Goal: Task Accomplishment & Management: Use online tool/utility

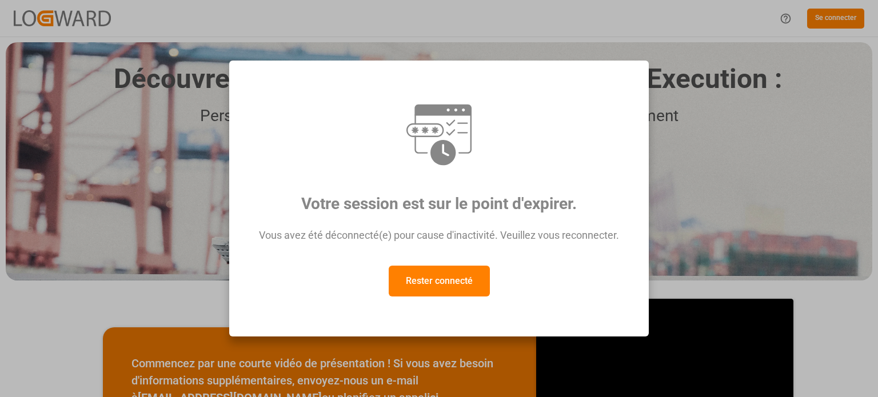
click at [435, 286] on font "Rester connecté" at bounding box center [439, 280] width 67 height 11
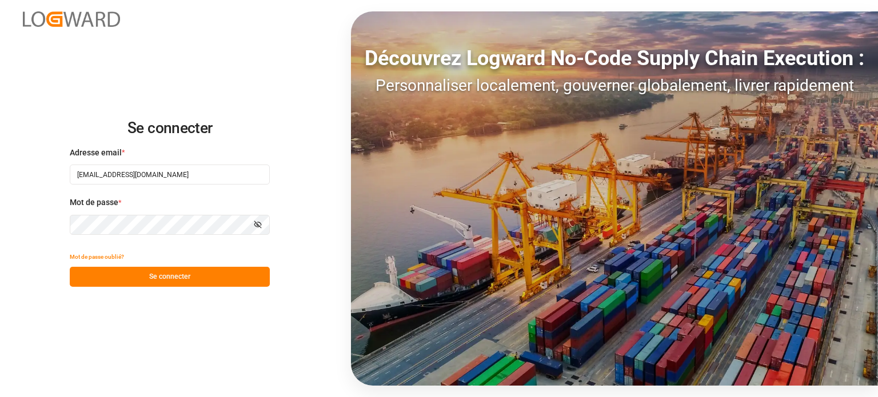
click at [202, 273] on button "Se connecter" at bounding box center [170, 277] width 200 height 20
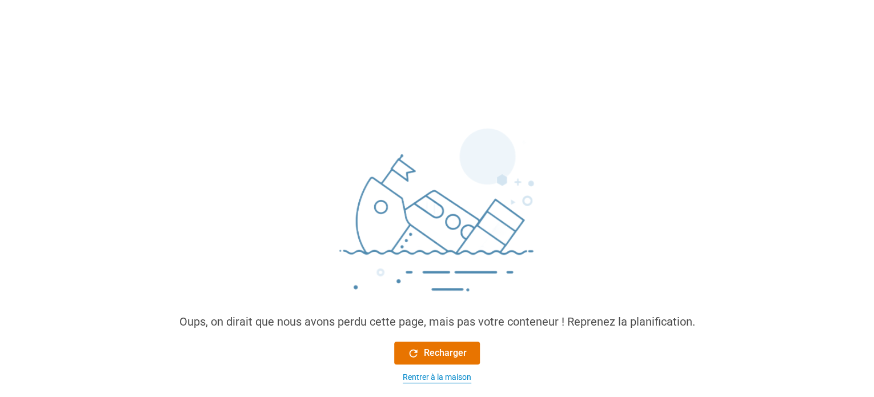
click at [444, 379] on font "Rentrer à la maison" at bounding box center [437, 377] width 69 height 9
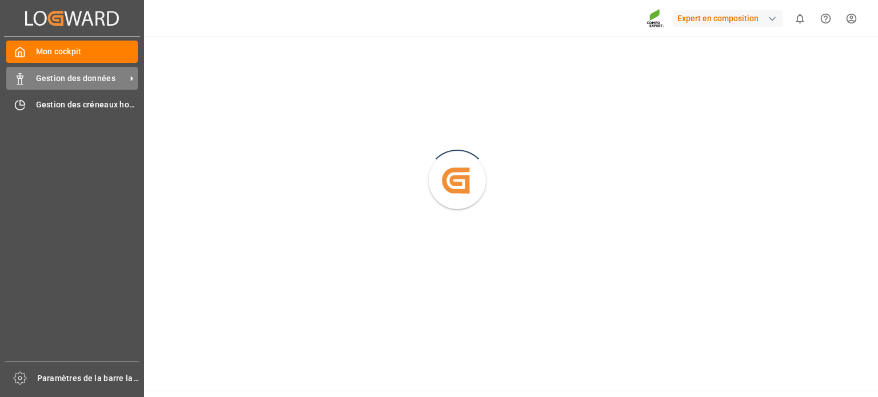
click at [22, 77] on icon at bounding box center [19, 78] width 11 height 11
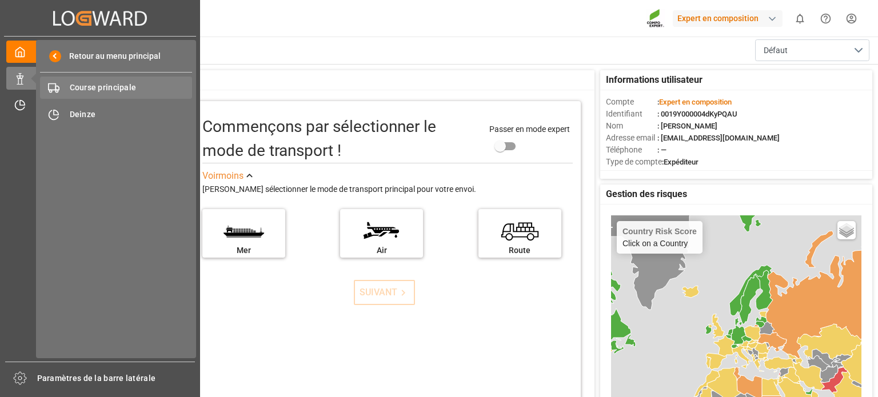
click at [115, 86] on font "Course principale" at bounding box center [103, 87] width 67 height 9
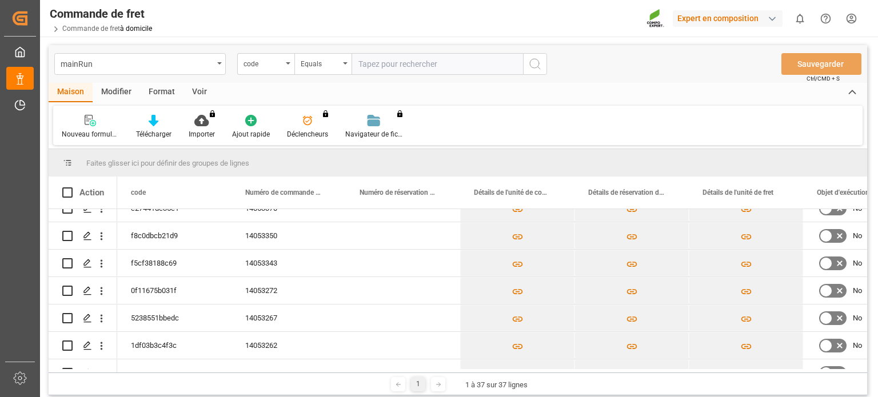
scroll to position [270, 0]
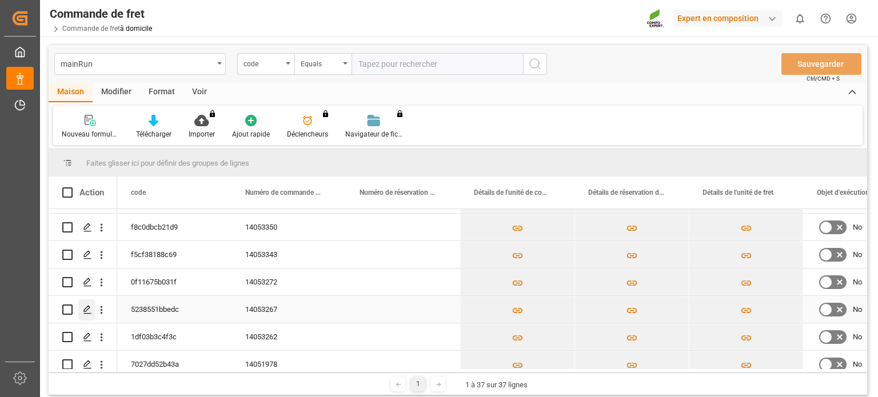
click at [90, 310] on icon "Appuyez sur ESPACE pour sélectionner cette ligne." at bounding box center [87, 309] width 9 height 9
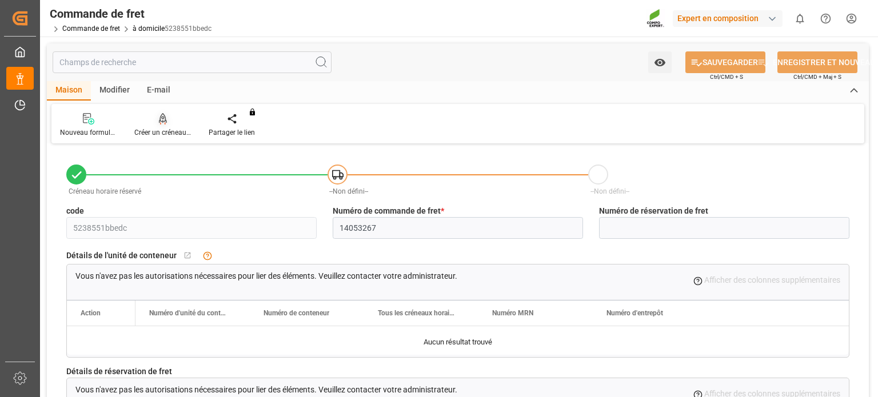
click at [174, 129] on font "Créer un créneau horaire" at bounding box center [171, 133] width 75 height 8
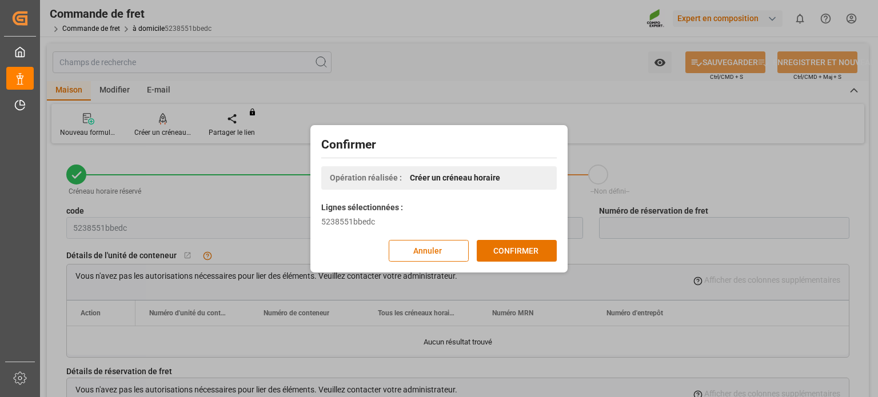
click at [516, 262] on div "Confirmer Opération réalisée : Créer un créneau horaire [PERSON_NAME] sélection…" at bounding box center [438, 199] width 251 height 142
click at [514, 255] on font "CONFIRMER" at bounding box center [515, 250] width 45 height 9
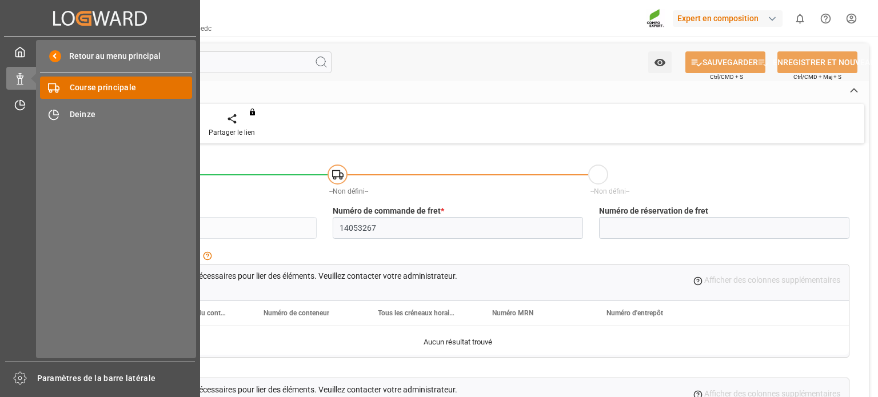
click at [88, 89] on font "Course principale" at bounding box center [103, 87] width 67 height 9
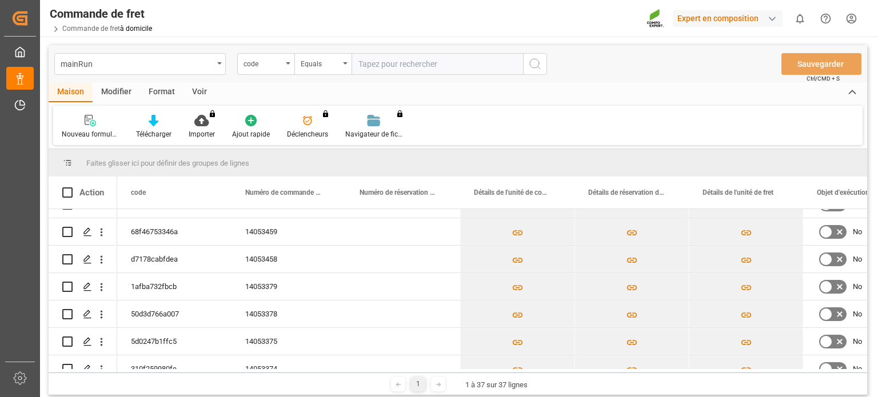
scroll to position [119, 0]
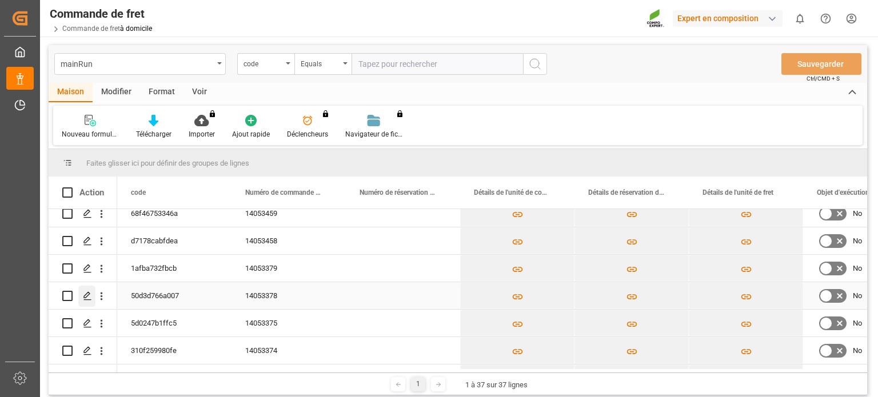
click at [82, 296] on div "Appuyez sur ESPACE pour sélectionner cette ligne." at bounding box center [86, 296] width 17 height 21
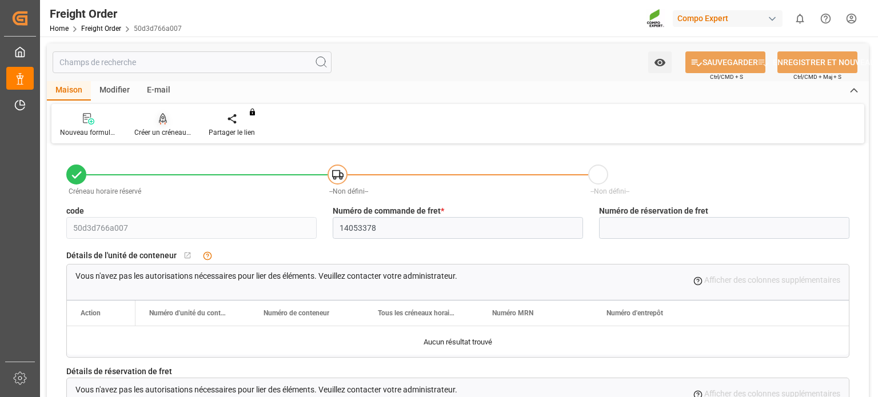
click at [168, 125] on div at bounding box center [162, 119] width 57 height 12
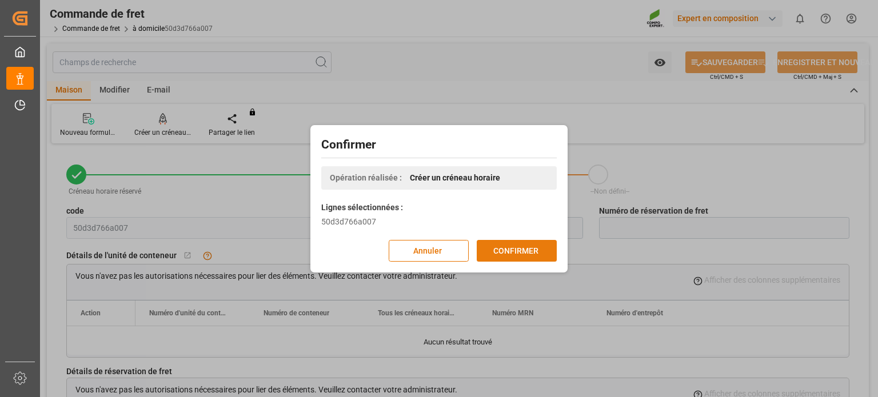
click at [511, 253] on font "CONFIRMER" at bounding box center [515, 250] width 45 height 9
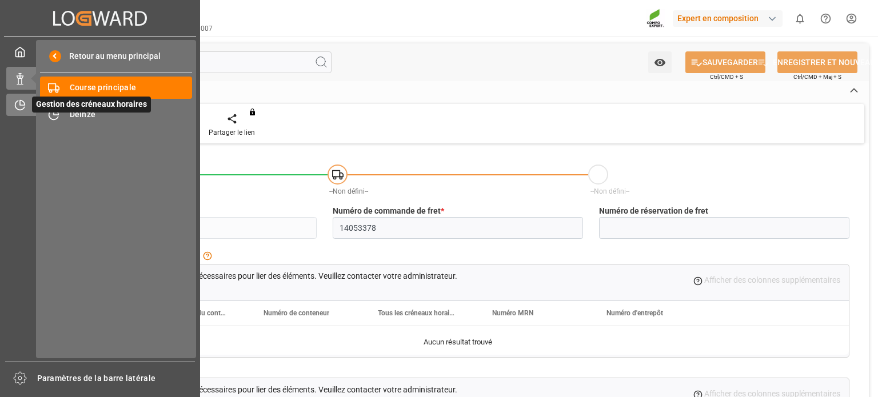
click at [23, 103] on icon at bounding box center [22, 103] width 5 height 5
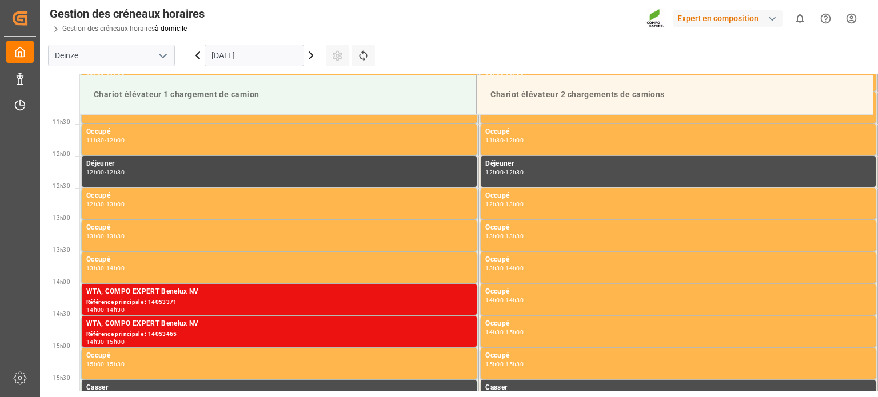
scroll to position [747, 0]
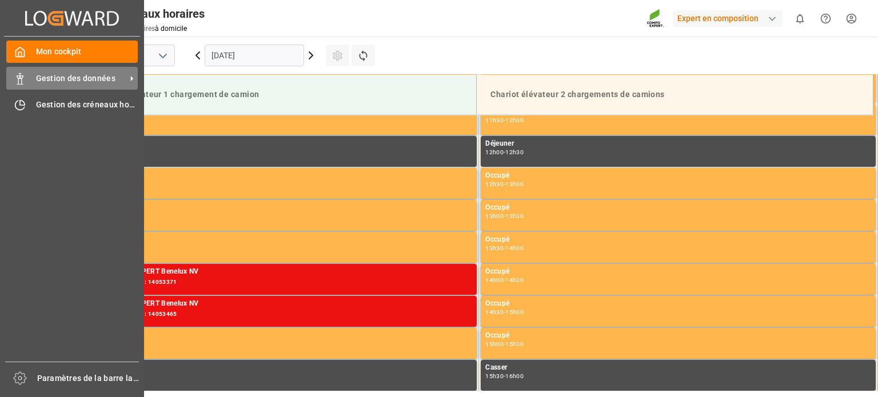
click at [75, 82] on font "Gestion des données" at bounding box center [75, 78] width 79 height 9
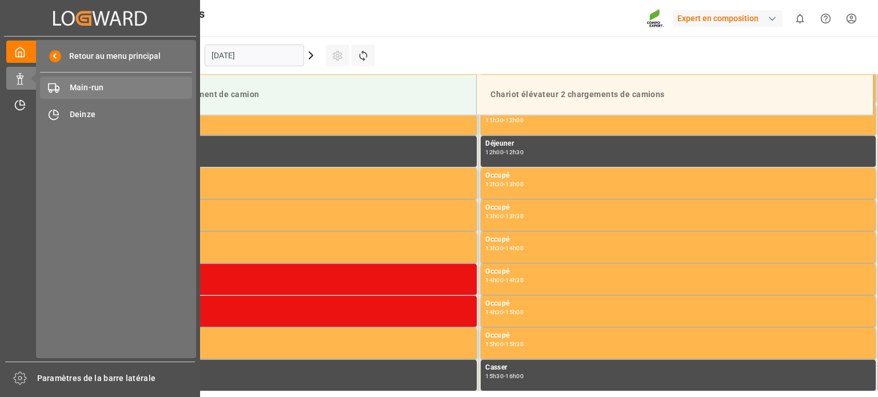
click at [123, 87] on span "Main-run" at bounding box center [131, 88] width 123 height 12
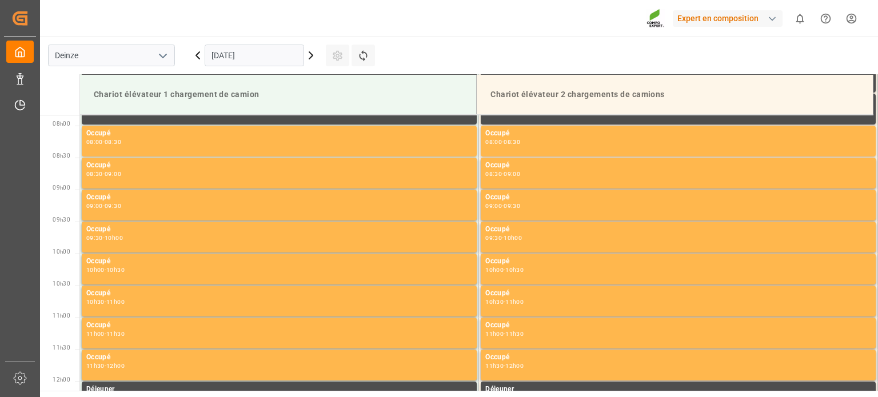
scroll to position [505, 0]
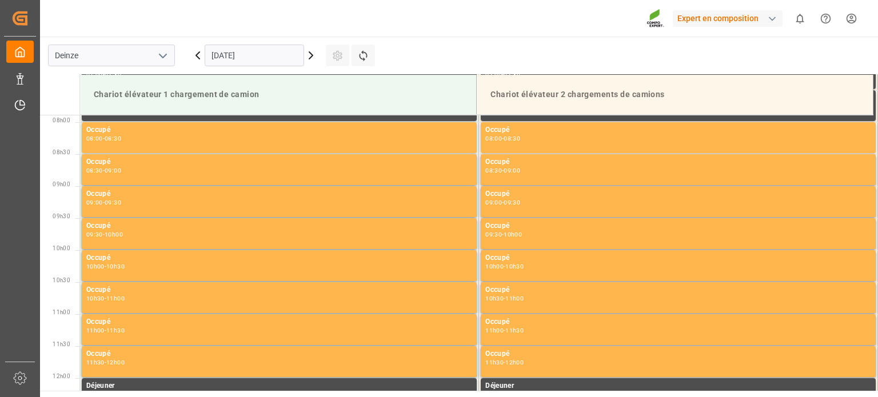
click at [309, 57] on icon at bounding box center [311, 56] width 14 height 14
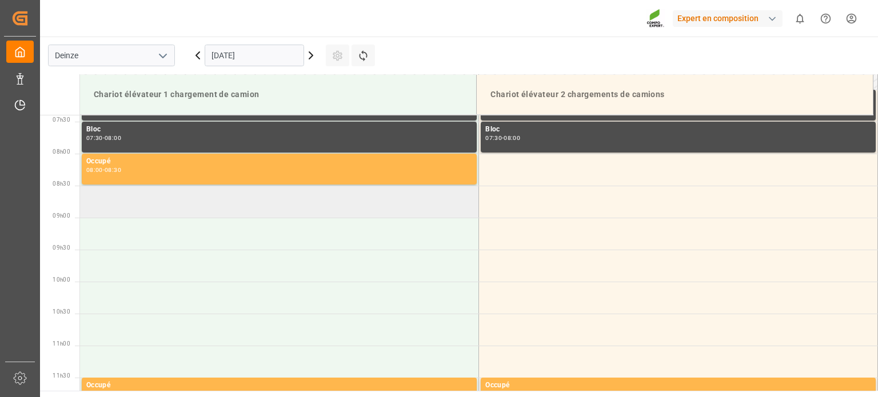
scroll to position [390, 0]
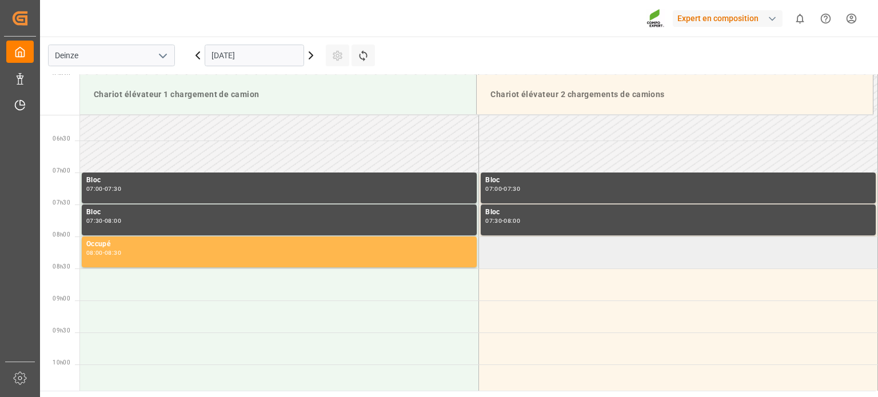
click at [519, 255] on td at bounding box center [678, 253] width 399 height 32
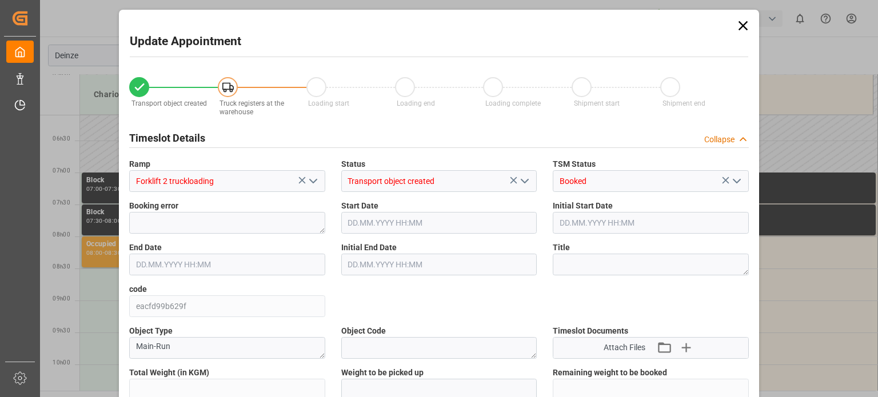
type input "25284"
type input "0"
type input "42"
type input "10.10.2025 08:00"
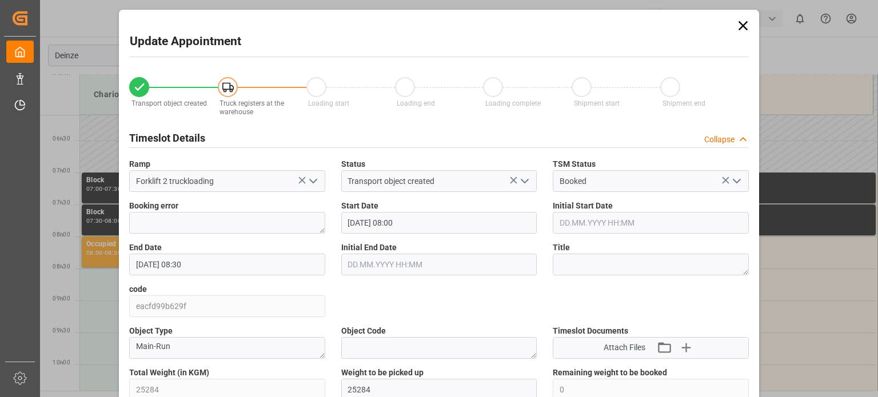
type input "10.10.2025 08:30"
type input "01.10.2025 14:32"
type input "09.10.2025 07:18"
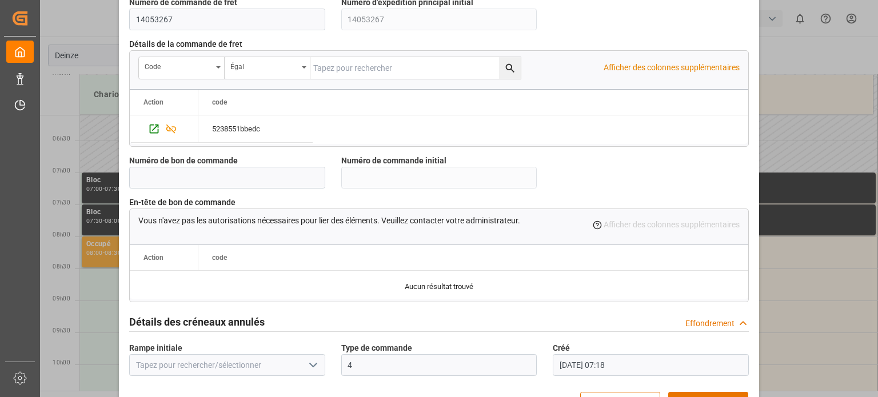
scroll to position [1107, 0]
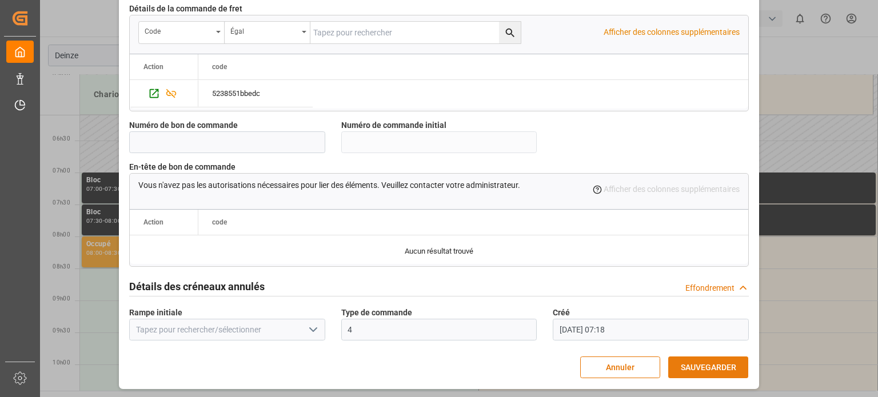
click at [690, 365] on font "SAUVEGARDER" at bounding box center [708, 367] width 55 height 9
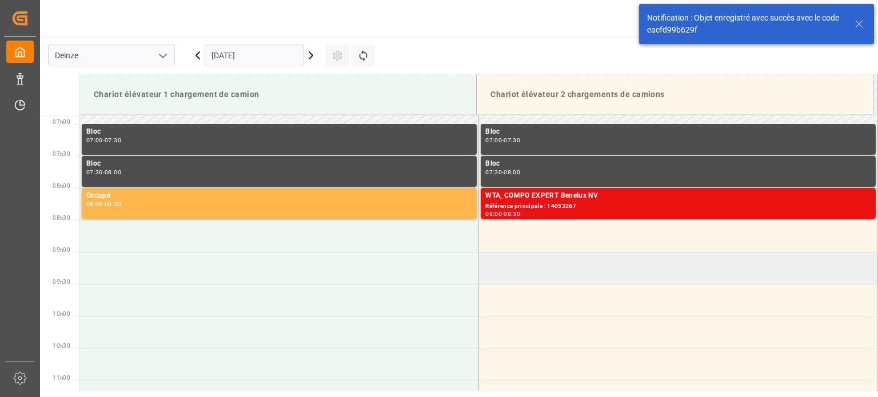
scroll to position [441, 0]
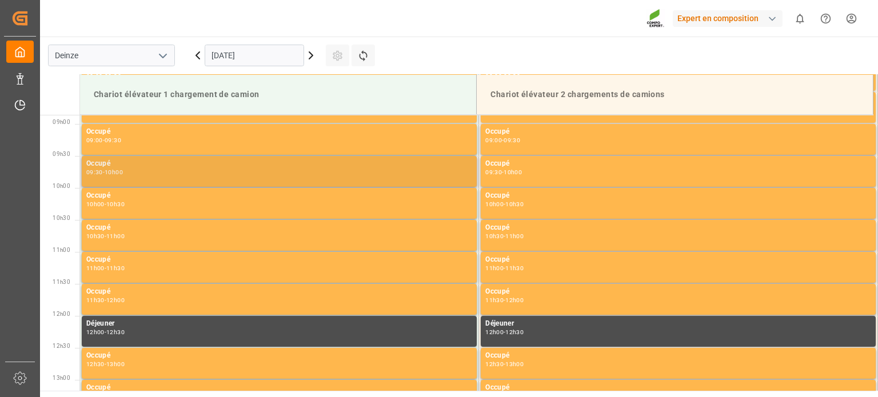
scroll to position [569, 0]
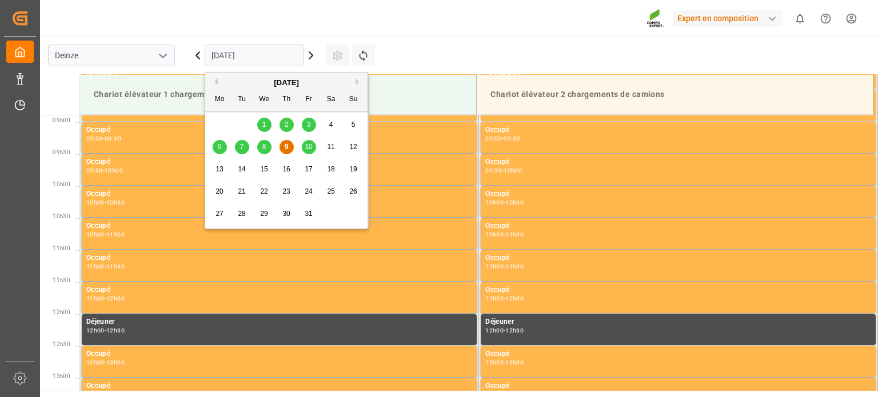
click at [279, 55] on input "[DATE]" at bounding box center [254, 56] width 99 height 22
click at [286, 169] on font "16" at bounding box center [285, 169] width 7 height 8
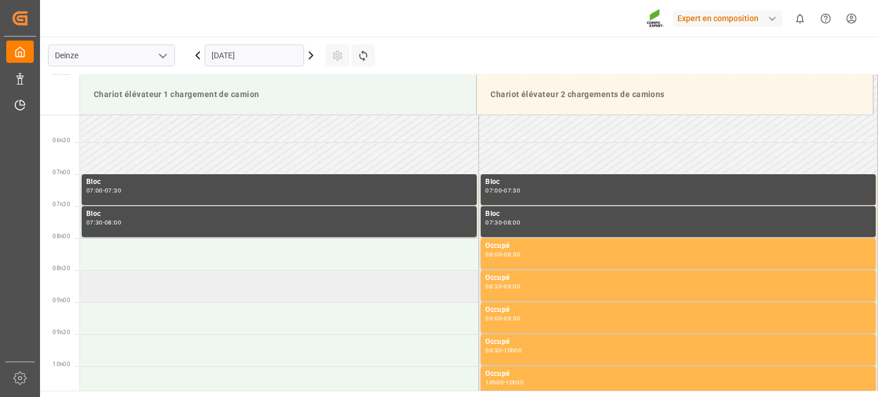
scroll to position [438, 0]
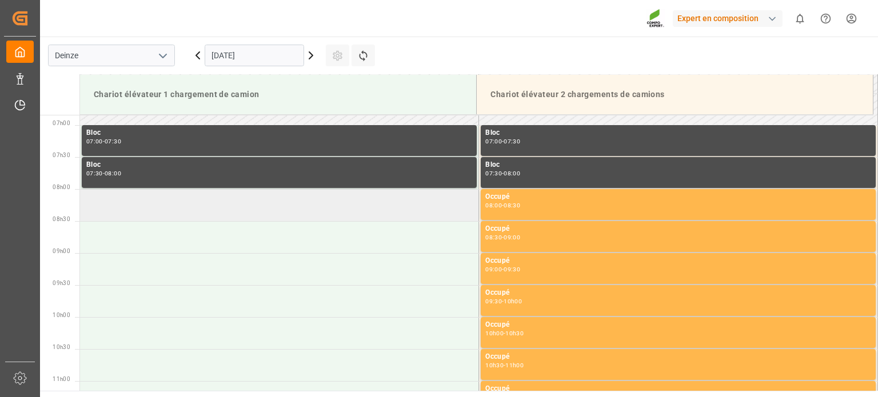
click at [227, 208] on td at bounding box center [279, 205] width 399 height 32
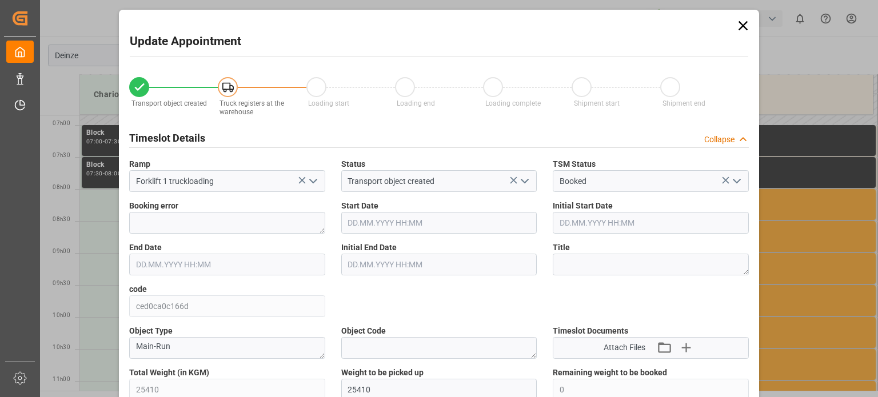
type input "25410"
type input "0"
type input "42"
type input "16.10.2025 08:00"
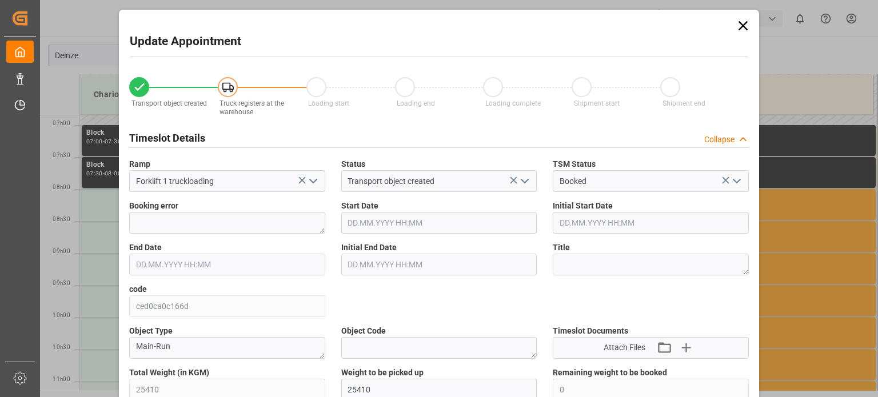
type input "16.10.2025 08:30"
type input "06.10.2025 09:30"
type input "09.10.2025 07:50"
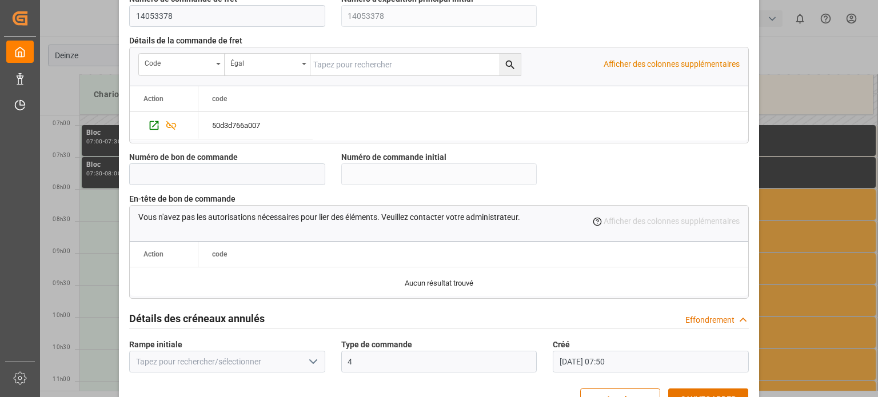
scroll to position [1107, 0]
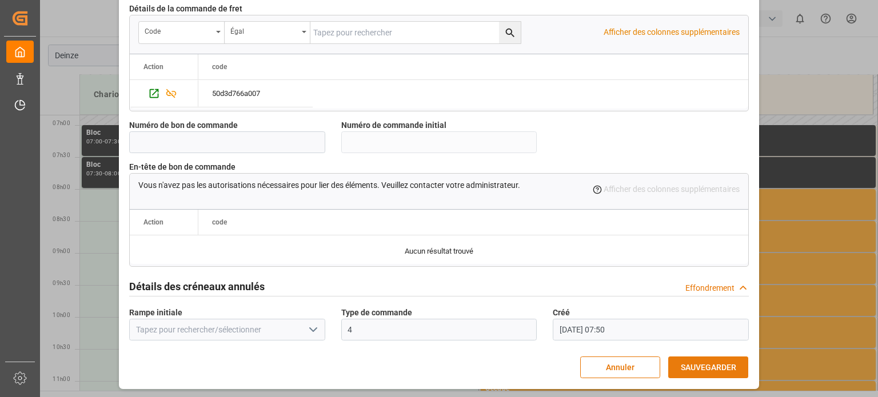
click at [726, 364] on font "SAUVEGARDER" at bounding box center [708, 367] width 55 height 9
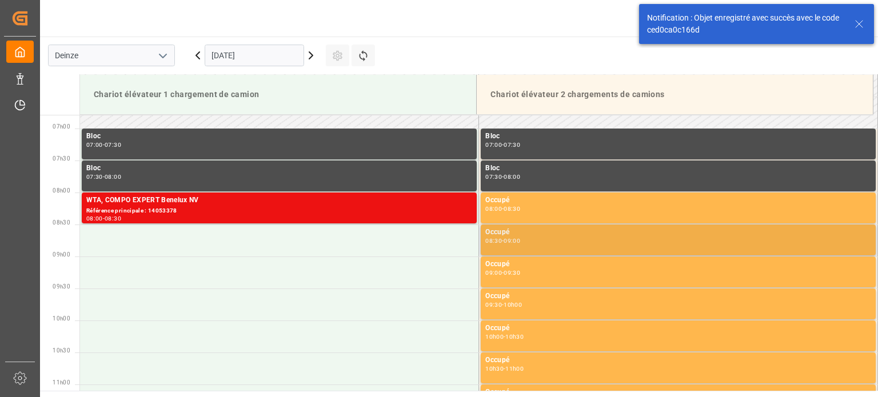
scroll to position [441, 0]
